Goal: Task Accomplishment & Management: Manage account settings

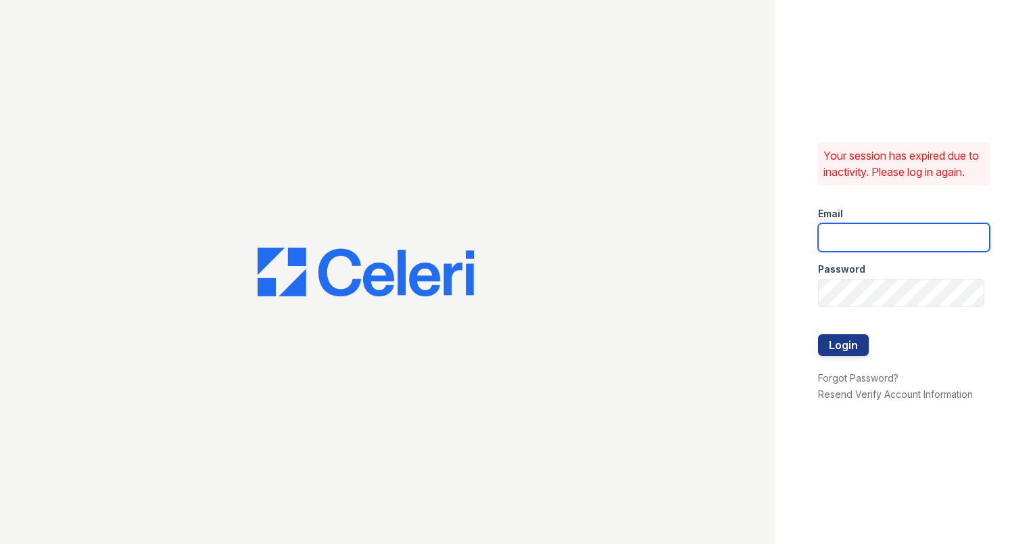
click at [863, 251] on input "email" at bounding box center [904, 237] width 172 height 28
type input "ashberry@mmgmgt.com"
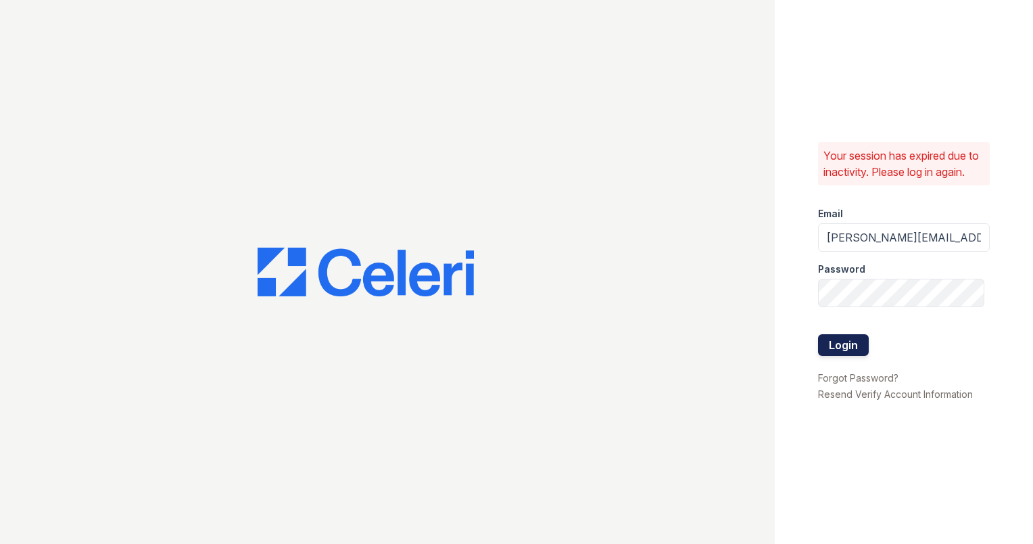
click at [857, 348] on button "Login" at bounding box center [843, 345] width 51 height 22
